Goal: Transaction & Acquisition: Purchase product/service

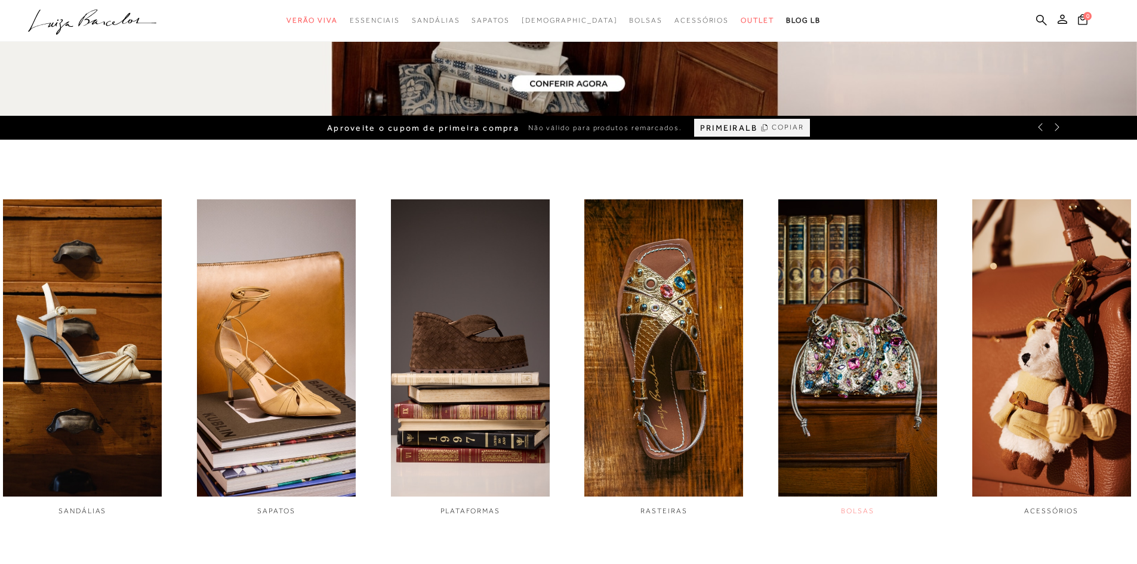
click at [832, 426] on img "5 / 6" at bounding box center [857, 347] width 159 height 297
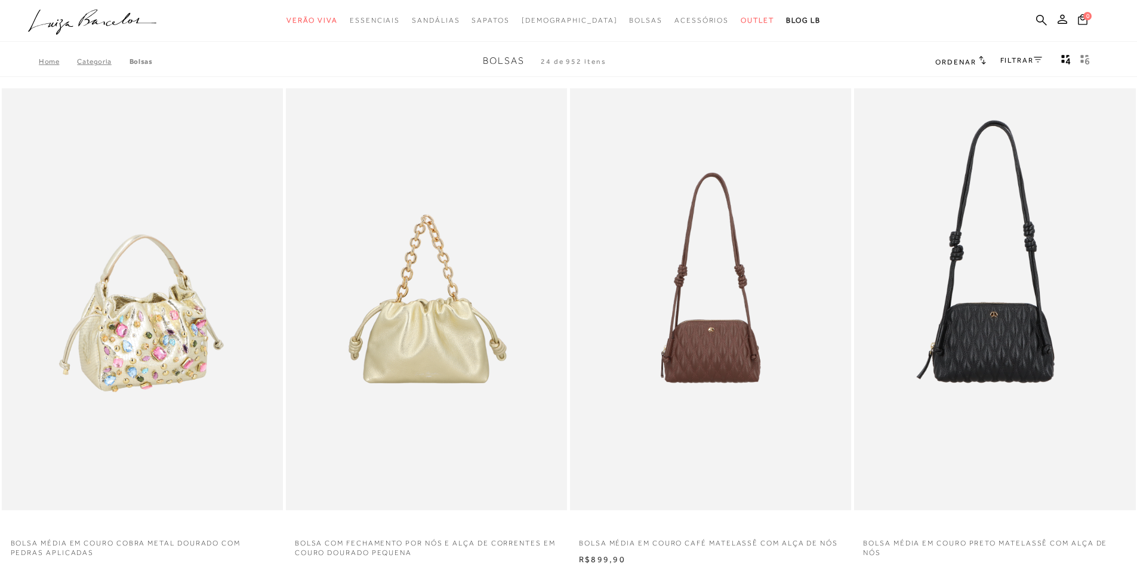
click at [99, 372] on img at bounding box center [143, 299] width 280 height 422
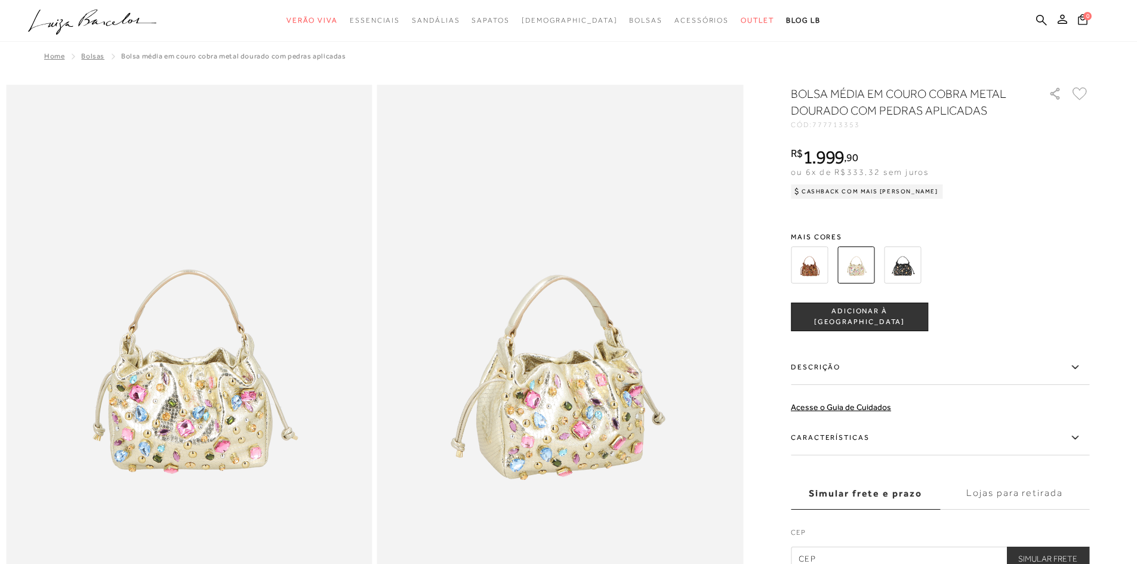
click at [797, 263] on img at bounding box center [809, 265] width 37 height 37
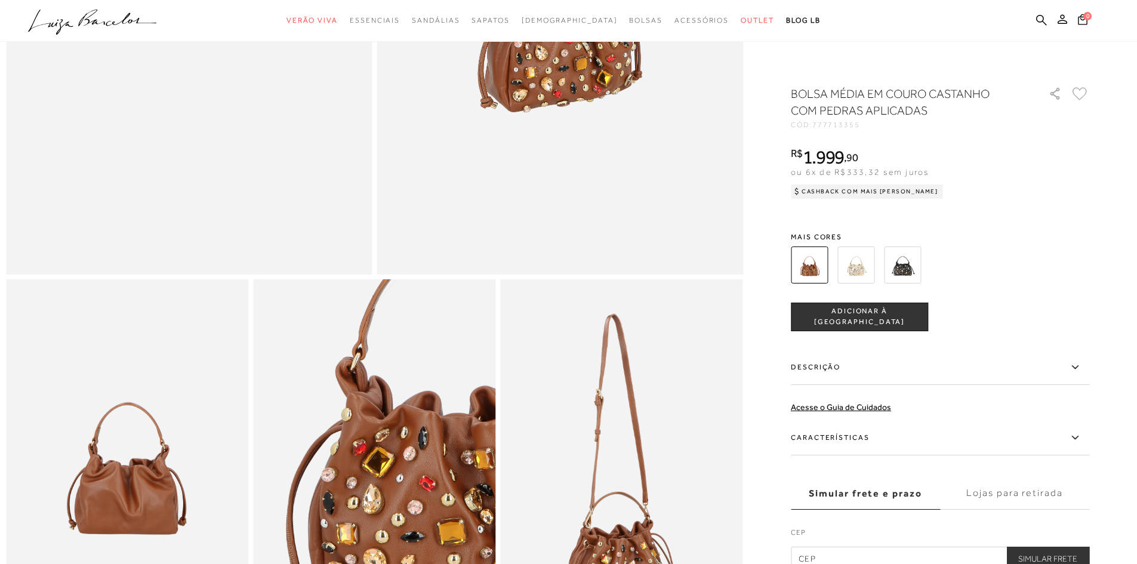
scroll to position [478, 0]
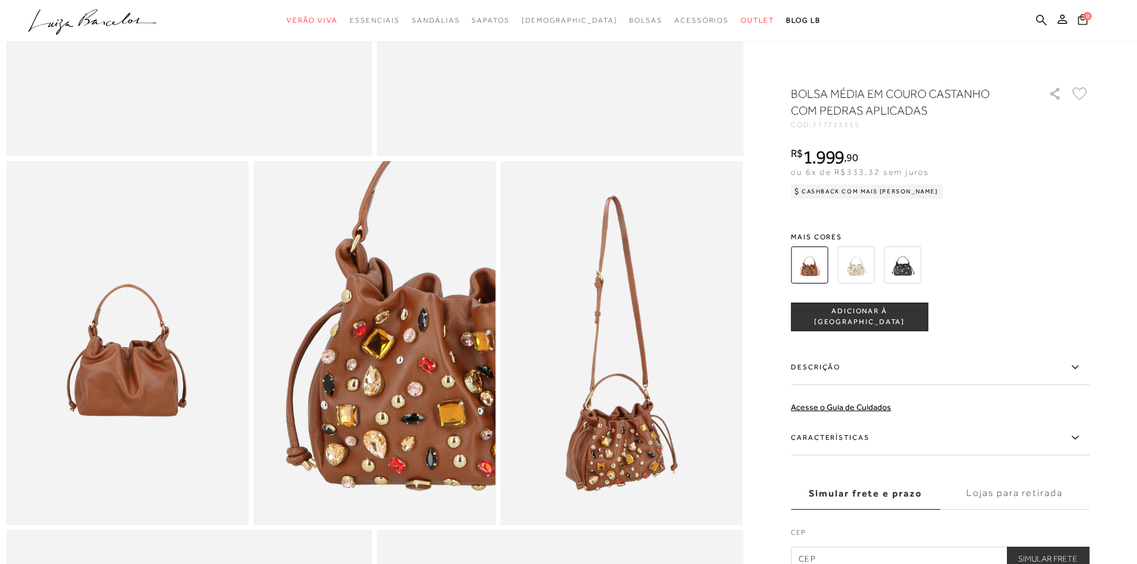
click at [1036, 24] on ul ".a{fill-rule:evenodd;} Verão Viva Em alta Favoritos das Influenciadoras Apostas…" at bounding box center [559, 21] width 1063 height 22
click at [1042, 24] on icon at bounding box center [1041, 19] width 11 height 11
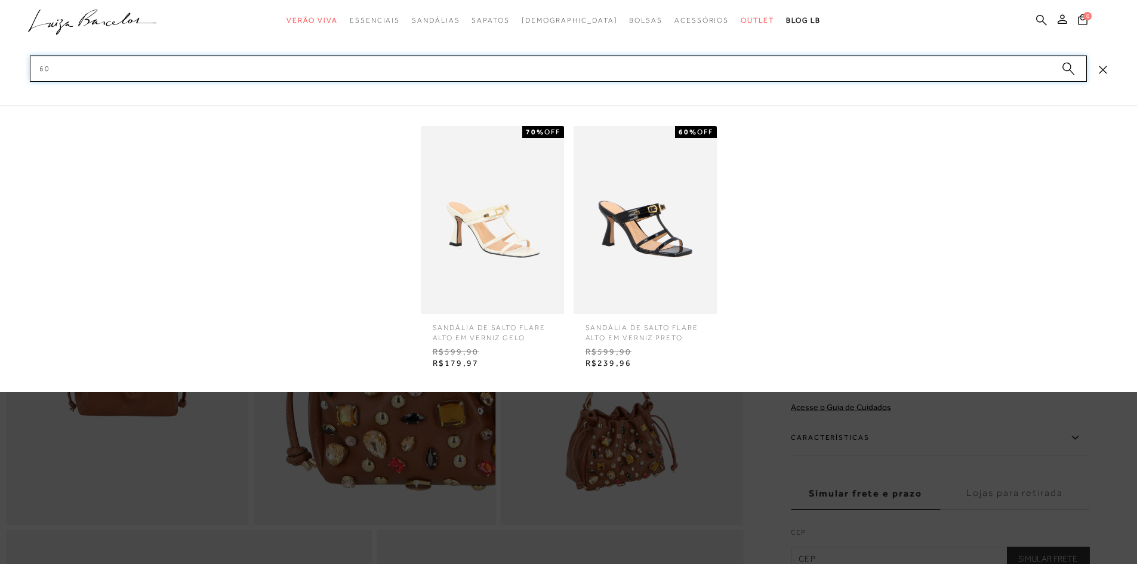
type input "6"
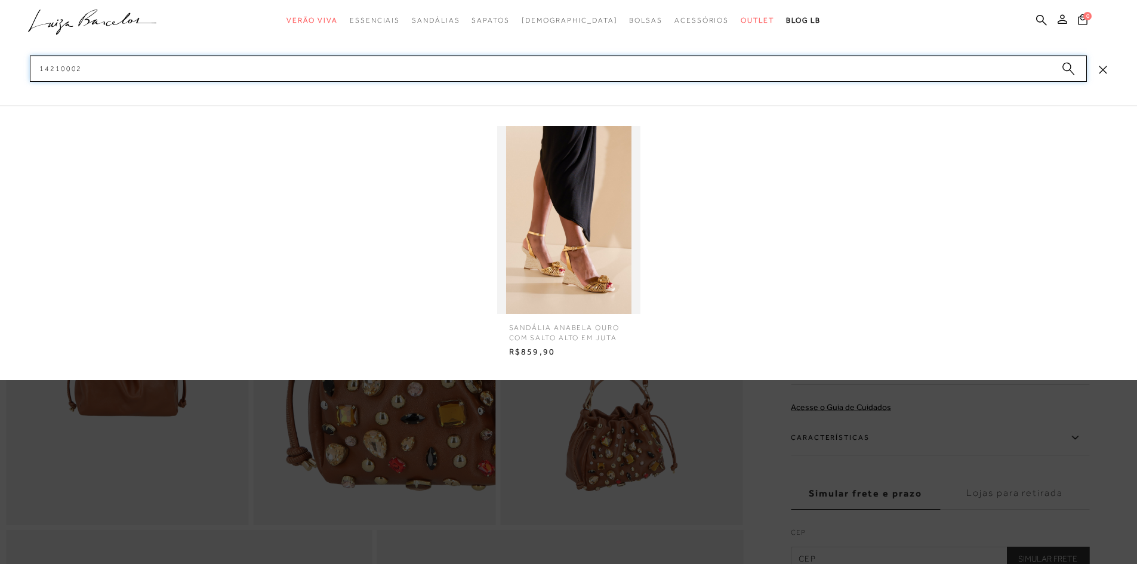
type input "14210002"
click at [529, 231] on img at bounding box center [568, 220] width 143 height 188
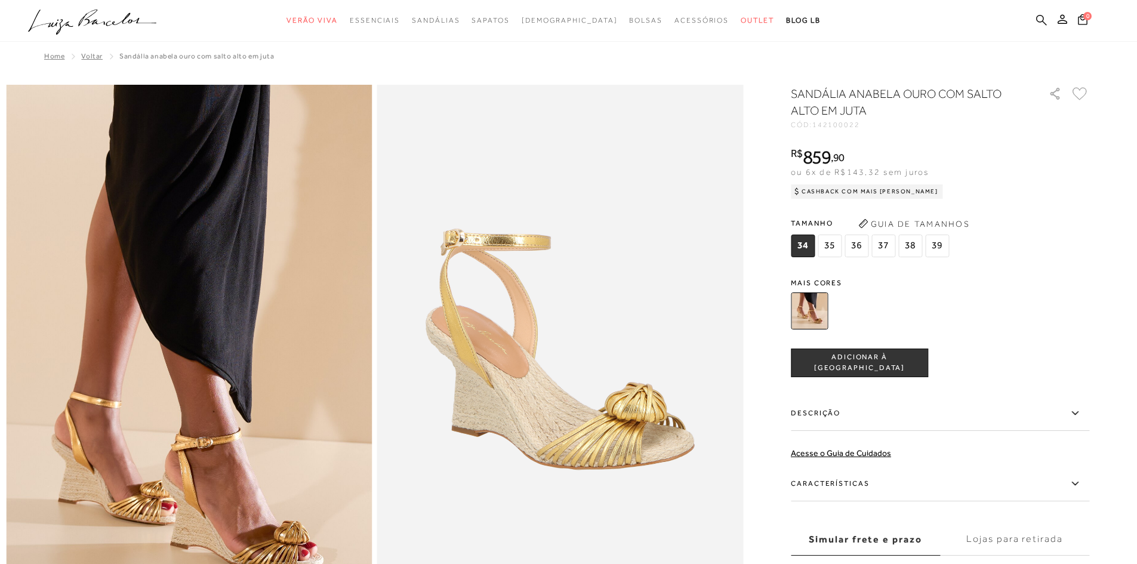
click at [1042, 21] on icon at bounding box center [1041, 19] width 11 height 11
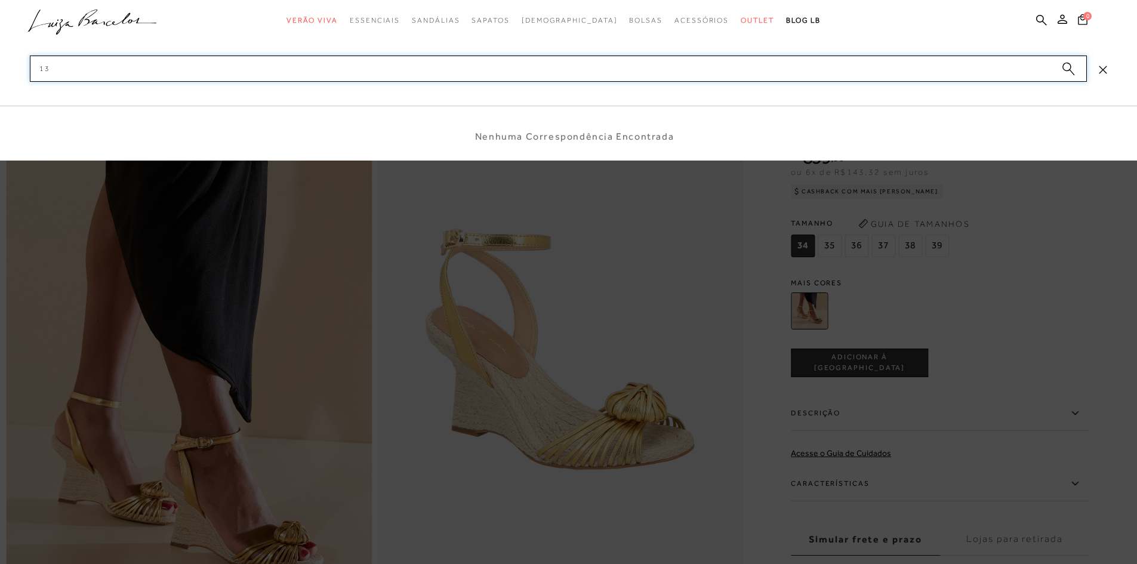
type input "1"
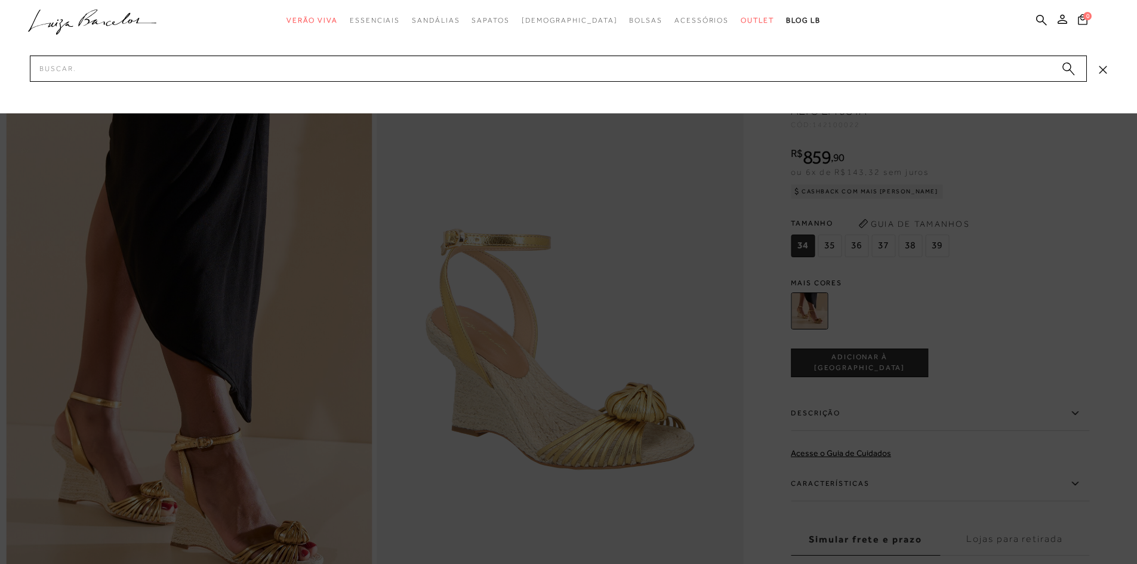
click at [51, 26] on icon at bounding box center [43, 21] width 30 height 22
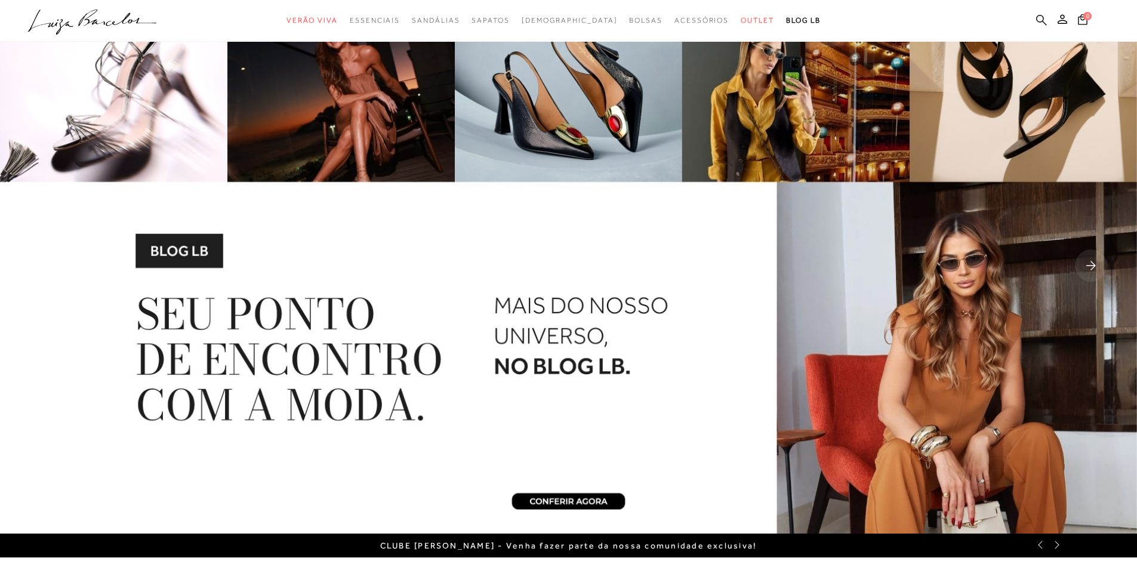
click at [1040, 20] on icon at bounding box center [1041, 19] width 11 height 11
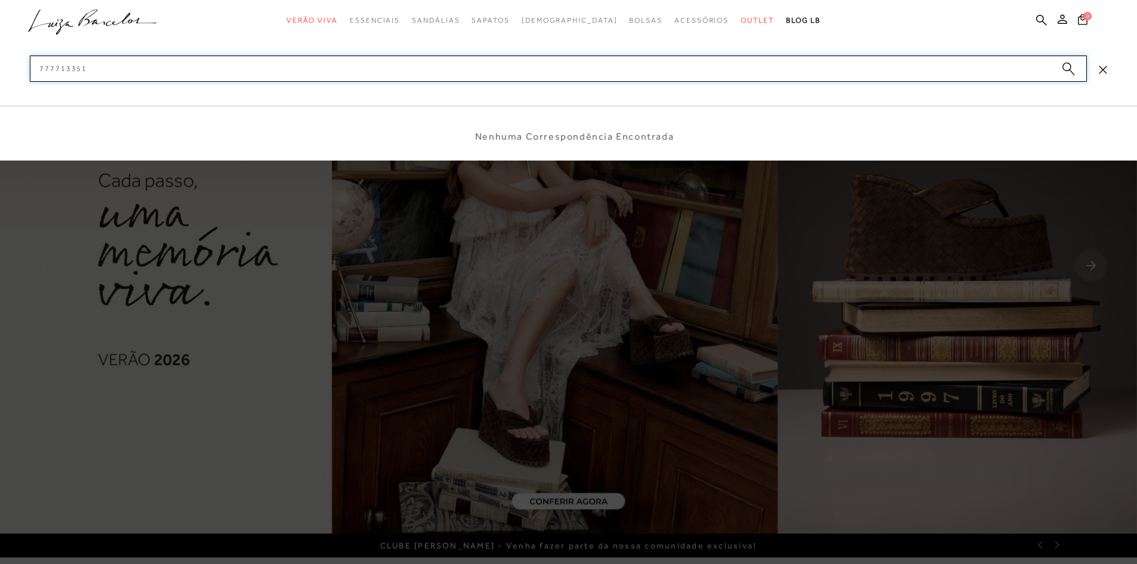
type input "777713351"
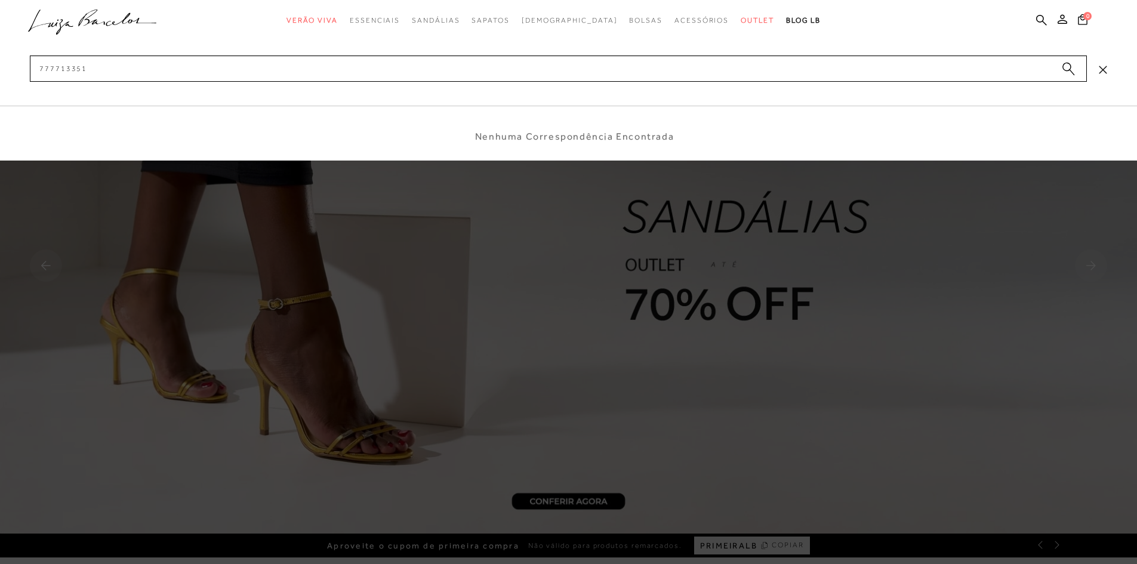
click at [880, 446] on div at bounding box center [568, 282] width 1137 height 564
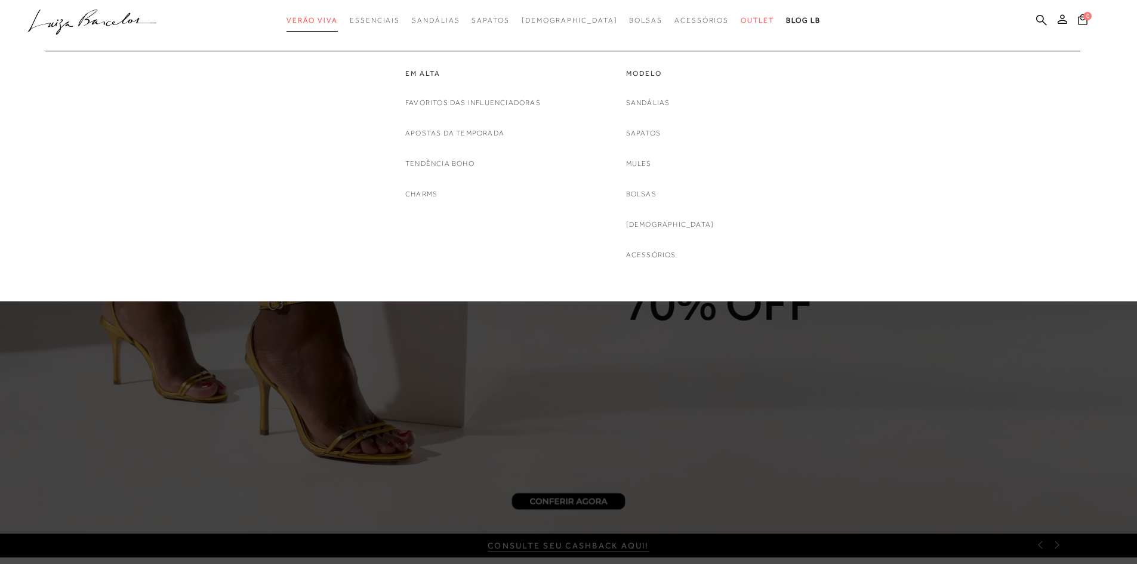
click at [338, 16] on link "Verão Viva" at bounding box center [312, 21] width 51 height 22
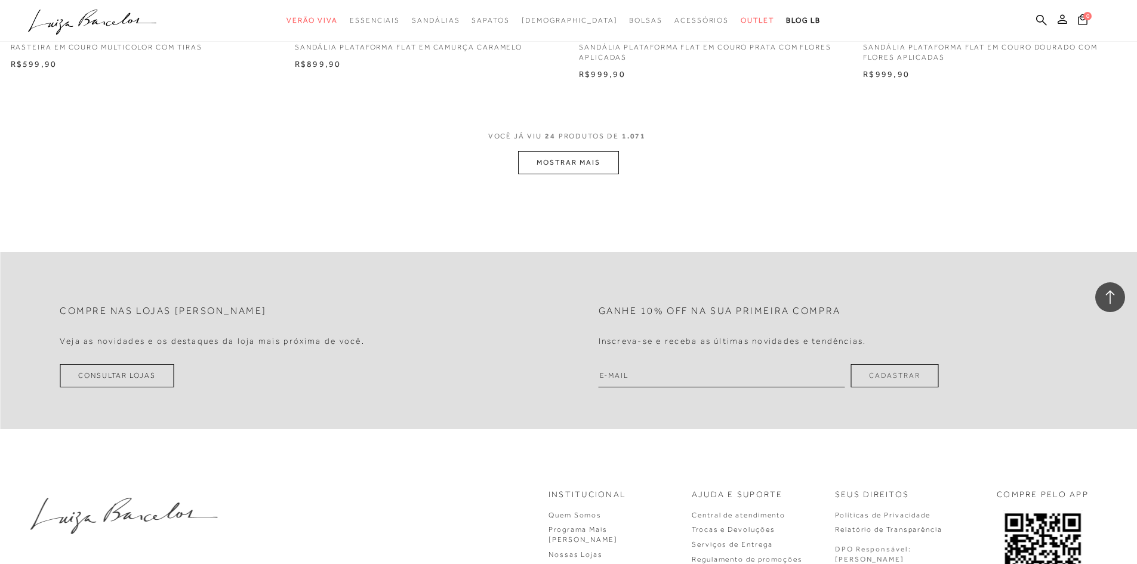
scroll to position [2984, 0]
click at [567, 169] on button "MOSTRAR MAIS" at bounding box center [568, 161] width 100 height 23
